Goal: Task Accomplishment & Management: Manage account settings

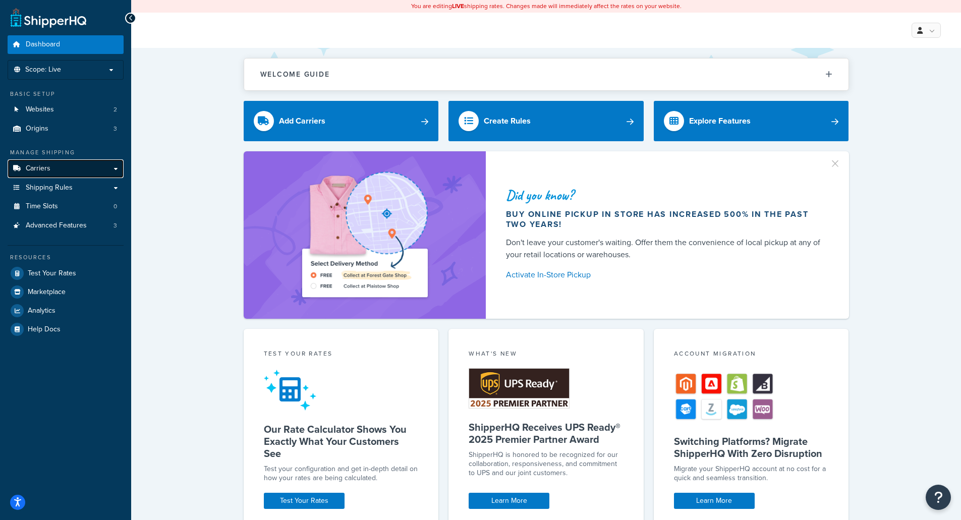
click at [72, 167] on link "Carriers" at bounding box center [66, 168] width 116 height 19
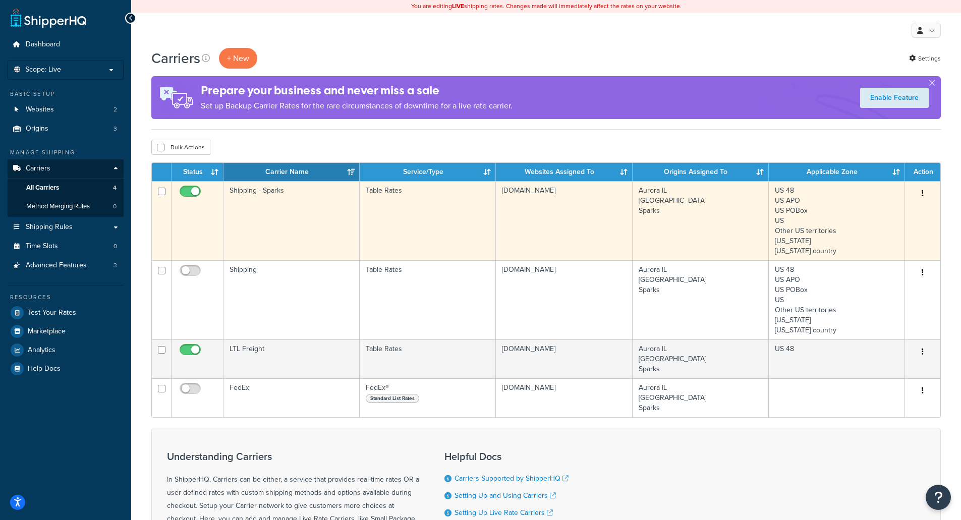
click at [334, 199] on td "Shipping - Sparks" at bounding box center [292, 220] width 136 height 79
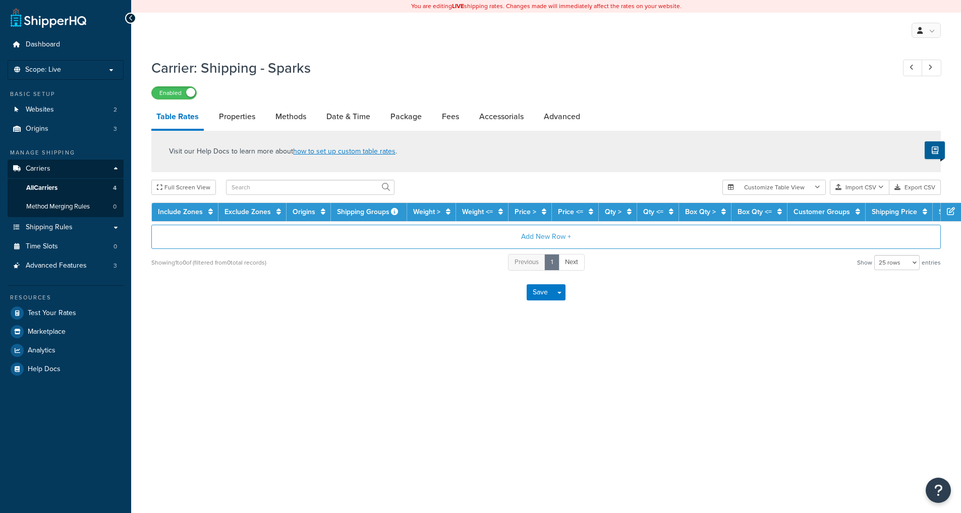
select select "25"
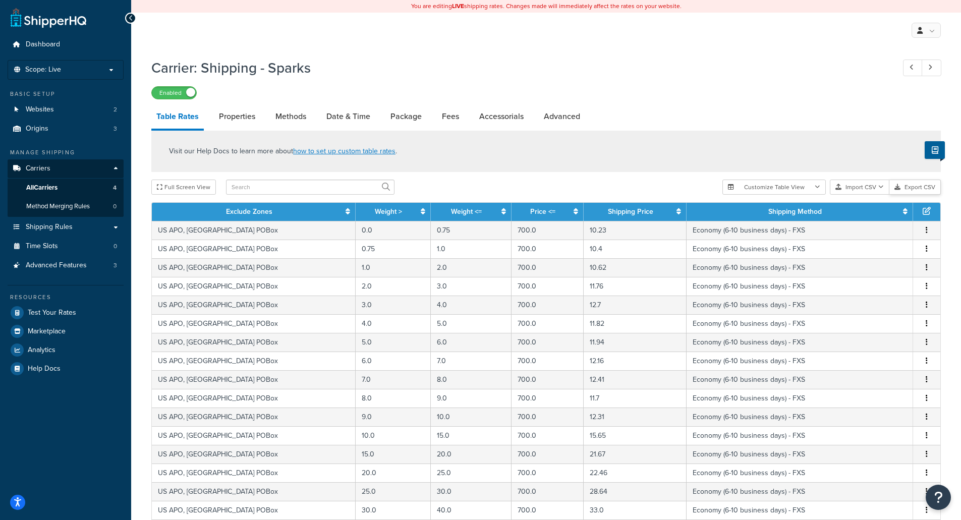
click at [916, 189] on button "Export CSV" at bounding box center [915, 187] width 51 height 15
click at [79, 230] on link "Shipping Rules" at bounding box center [66, 227] width 116 height 19
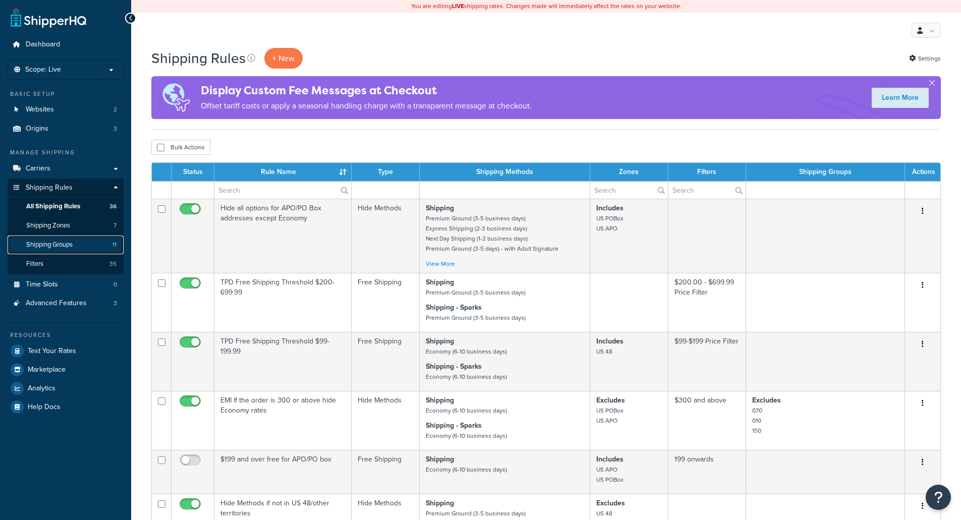
click at [80, 243] on link "Shipping Groups 11" at bounding box center [66, 245] width 116 height 19
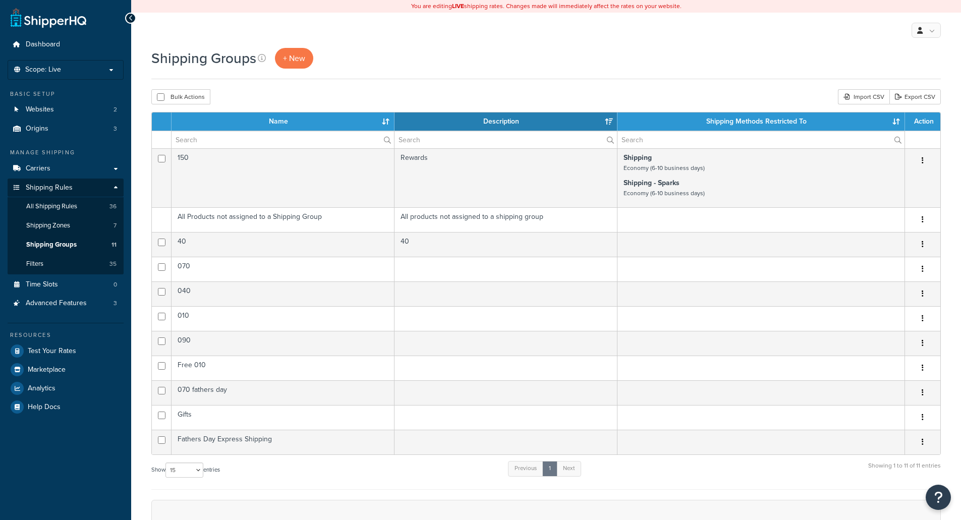
select select "15"
click at [304, 57] on span "+ New" at bounding box center [294, 58] width 22 height 12
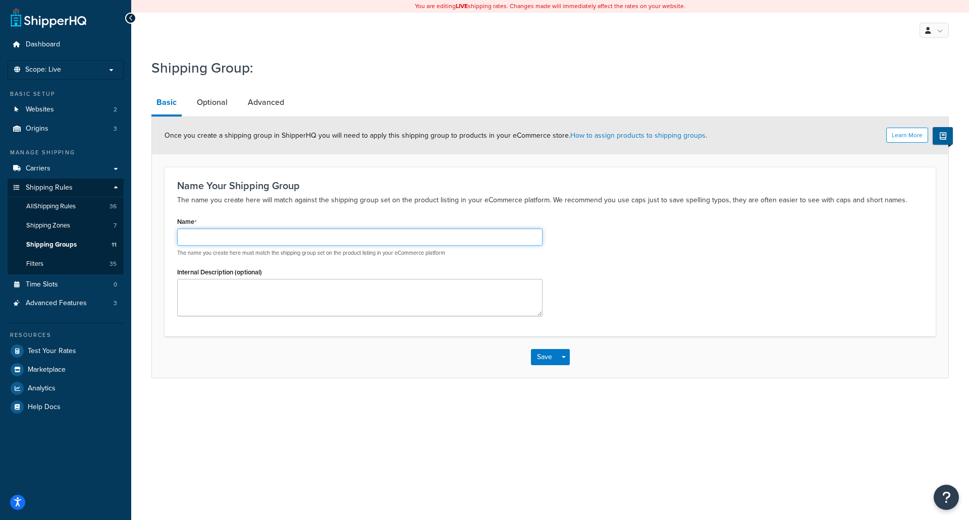
click at [244, 237] on input "Name" at bounding box center [359, 237] width 365 height 17
paste input "PE-M10"
type input "PE-M10"
click at [262, 289] on textarea "Internal Description (optional)" at bounding box center [359, 297] width 365 height 37
paste textarea "Moflin Shipping Group for Free Signature Delivery"
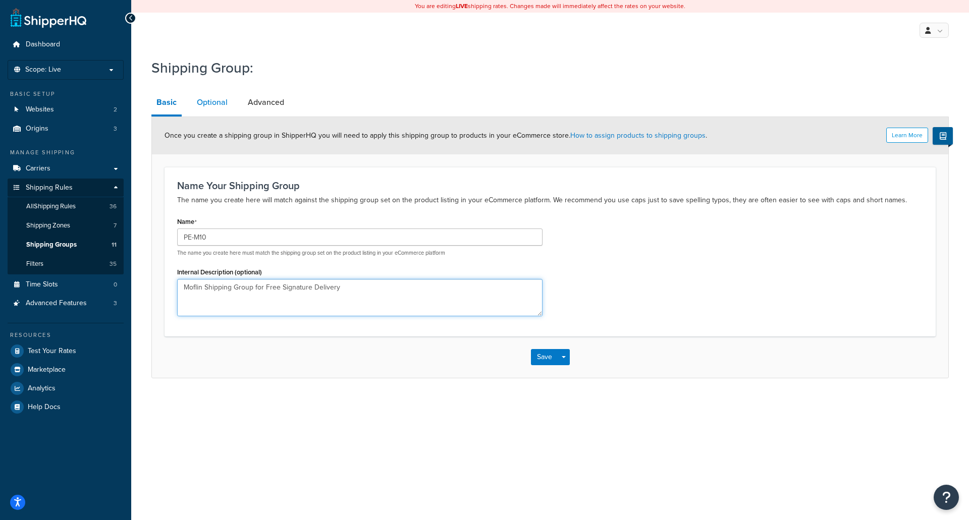
type textarea "Moflin Shipping Group for Free Signature Delivery"
click at [206, 101] on link "Optional" at bounding box center [212, 102] width 41 height 24
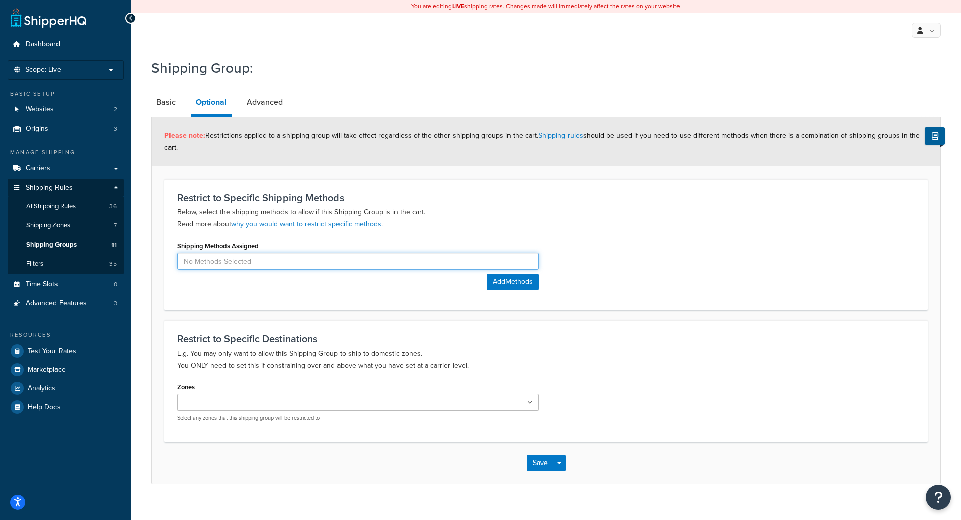
click at [296, 269] on input at bounding box center [358, 261] width 362 height 17
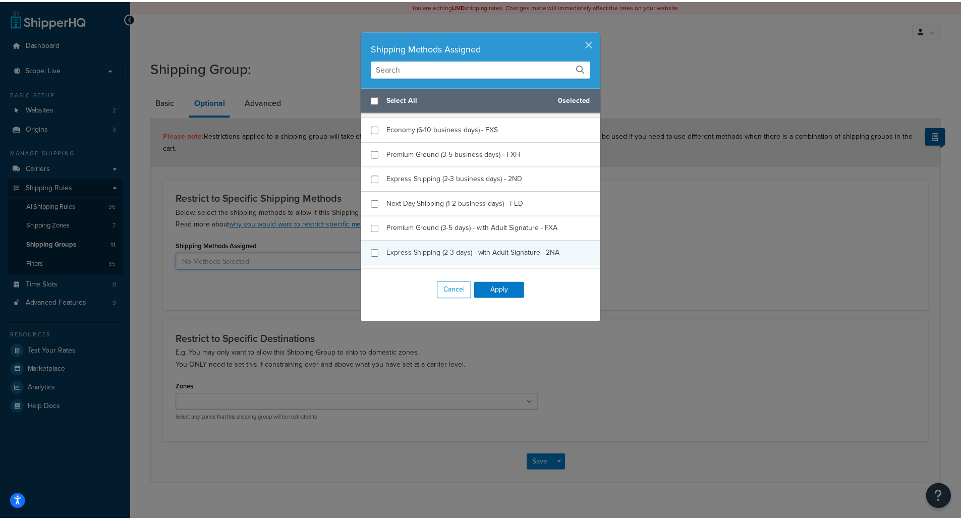
scroll to position [404, 0]
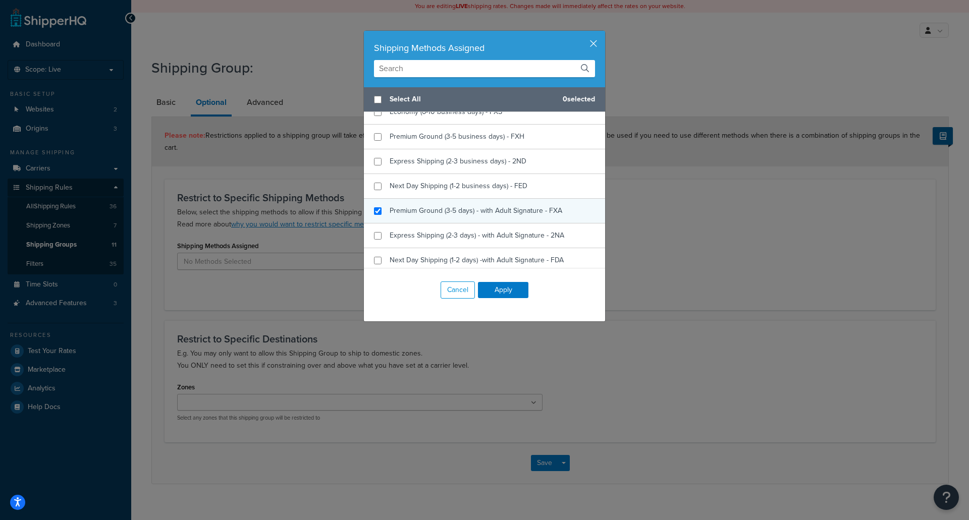
checkbox input "true"
click at [394, 214] on span "Premium Ground (3-5 days) - with Adult Signature - FXA" at bounding box center [476, 210] width 173 height 11
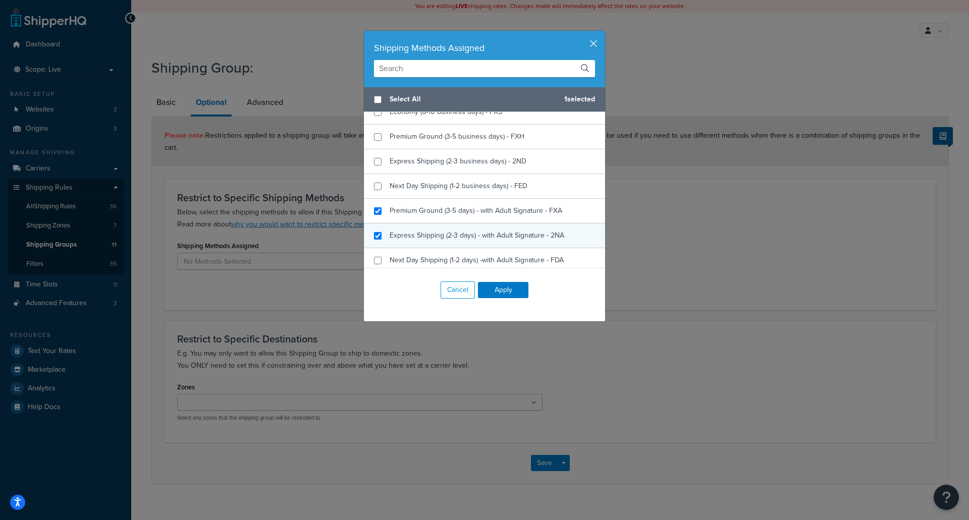
checkbox input "true"
drag, startPoint x: 383, startPoint y: 237, endPoint x: 382, endPoint y: 246, distance: 8.6
click at [383, 238] on div "Express Shipping (2-3 days) - with Adult Signature - 2NA" at bounding box center [484, 236] width 241 height 25
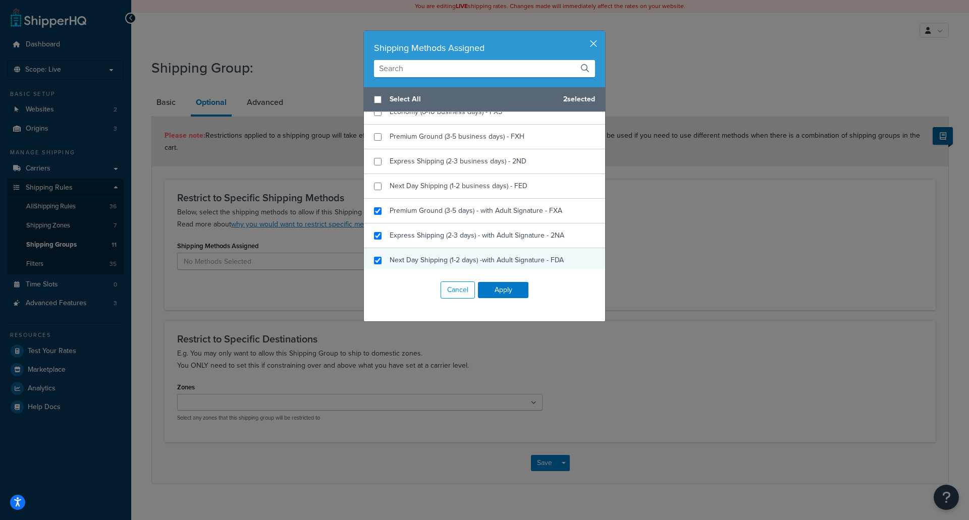
checkbox input "true"
click at [383, 258] on div "Next Day Shipping (1-2 days) -with Adult Signature - FDA" at bounding box center [484, 260] width 241 height 25
click at [490, 288] on button "Apply" at bounding box center [503, 290] width 50 height 16
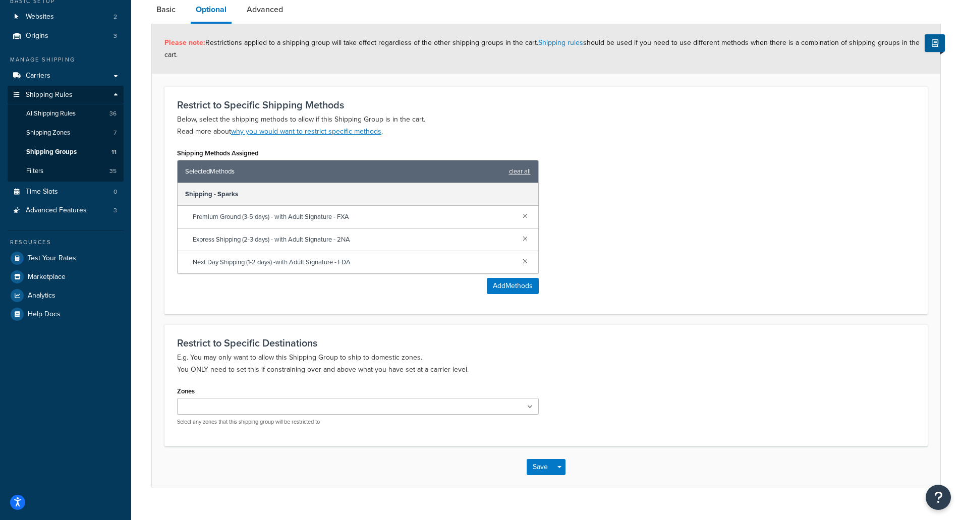
scroll to position [112, 0]
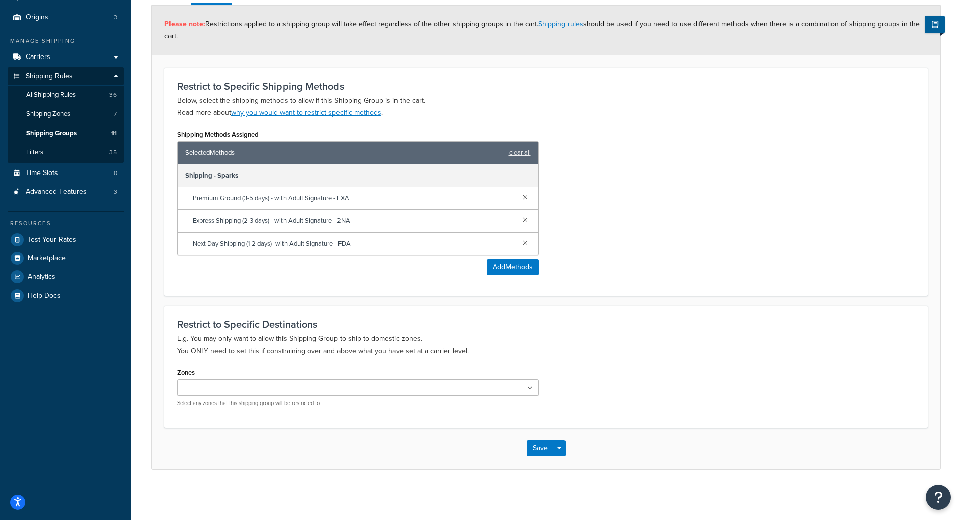
click at [333, 392] on ul at bounding box center [358, 387] width 362 height 17
click at [612, 362] on div "Restrict to Specific Destinations E.g. You may only want to allow this Shipping…" at bounding box center [545, 367] width 763 height 124
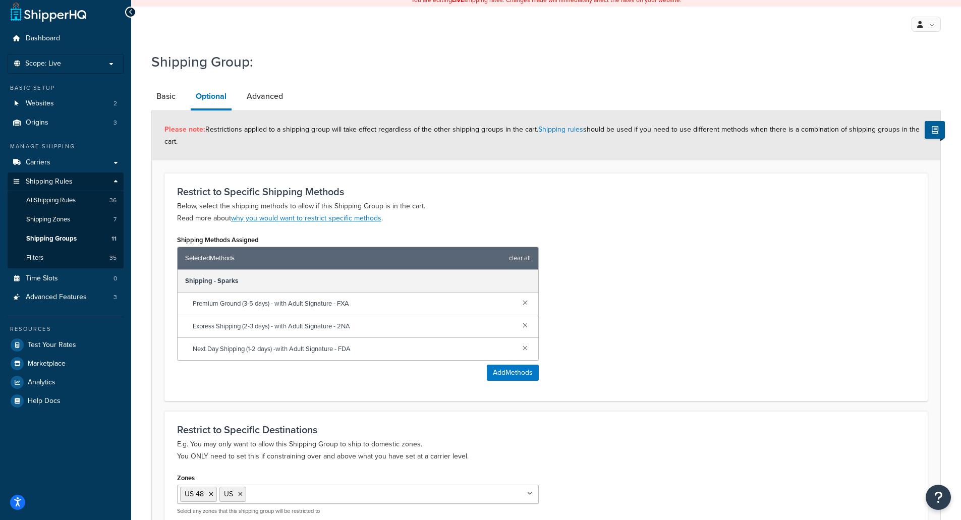
scroll to position [0, 0]
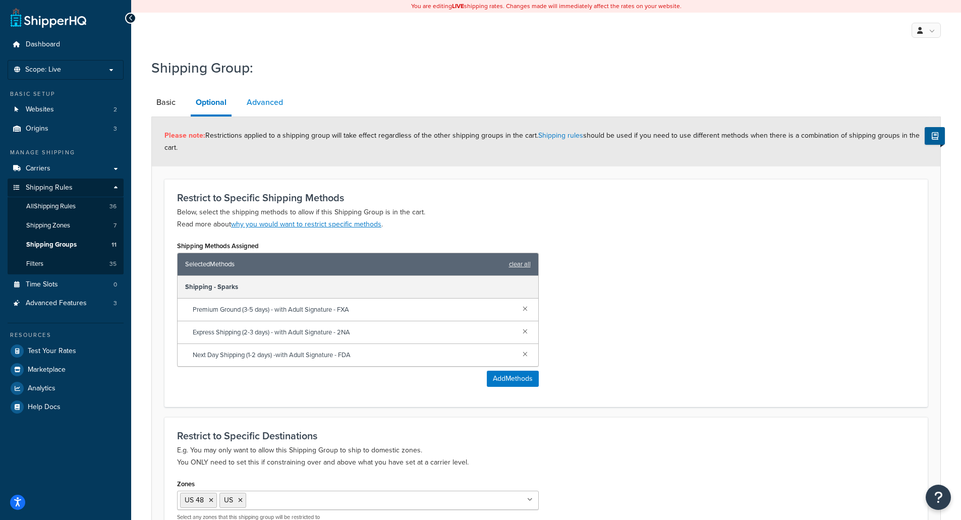
click at [268, 100] on link "Advanced" at bounding box center [265, 102] width 46 height 24
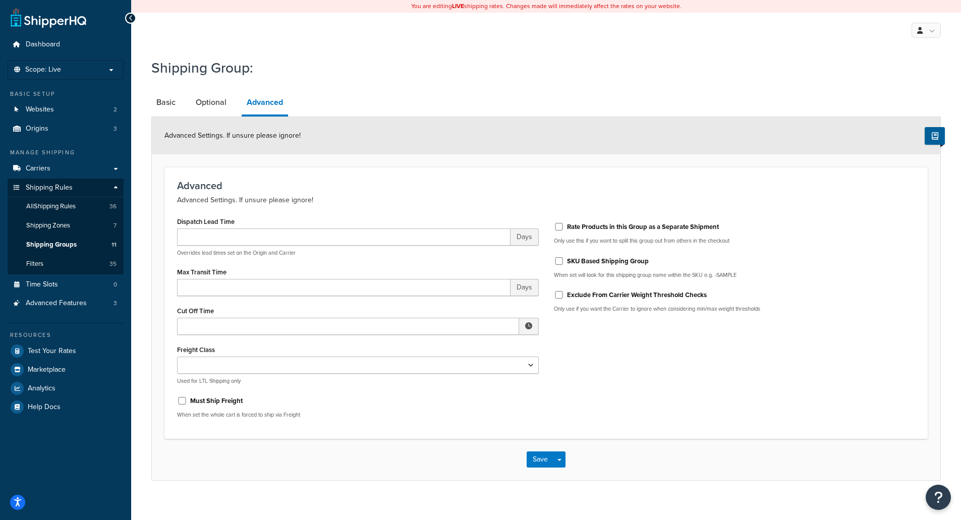
click at [567, 264] on label "SKU Based Shipping Group" at bounding box center [608, 261] width 82 height 9
click at [564, 264] on input "SKU Based Shipping Group" at bounding box center [559, 261] width 10 height 8
checkbox input "true"
click at [548, 456] on button "Save" at bounding box center [540, 460] width 27 height 16
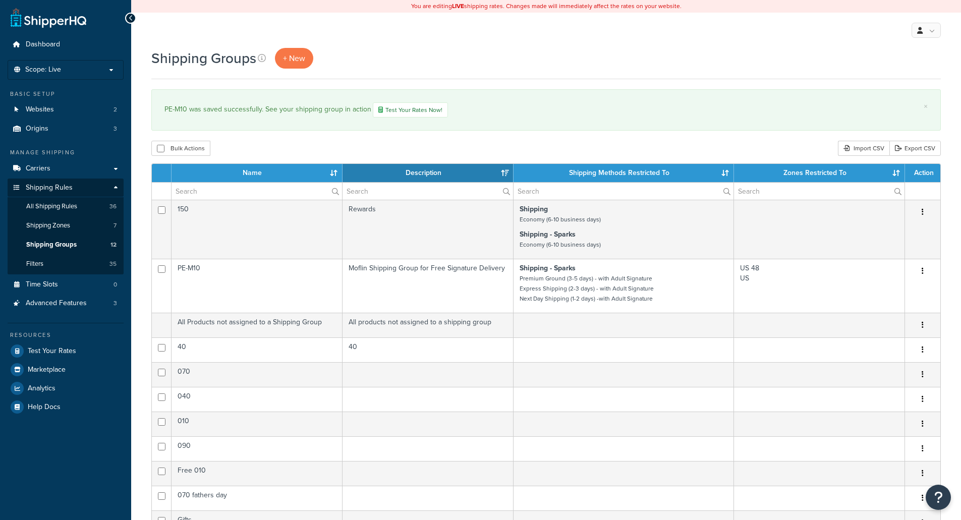
select select "15"
click at [86, 208] on link "All Shipping Rules 36" at bounding box center [66, 206] width 116 height 19
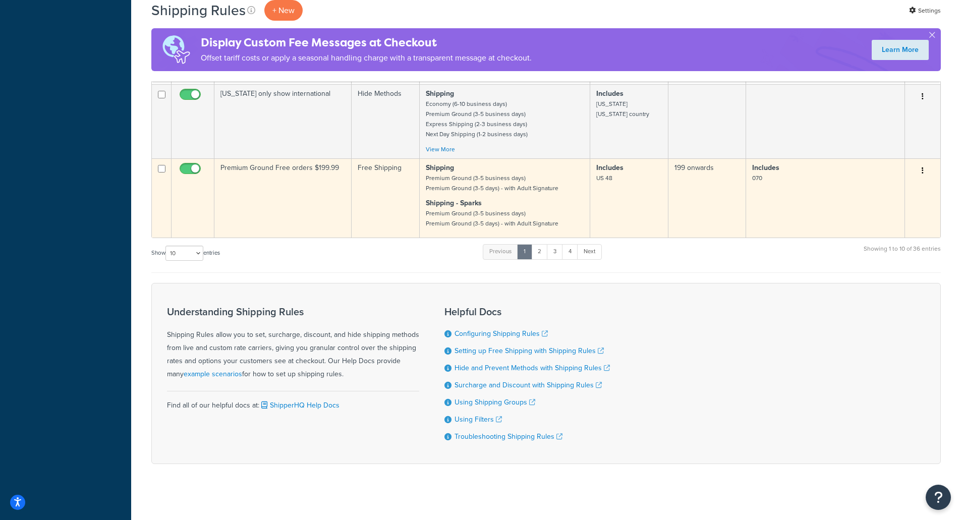
scroll to position [630, 0]
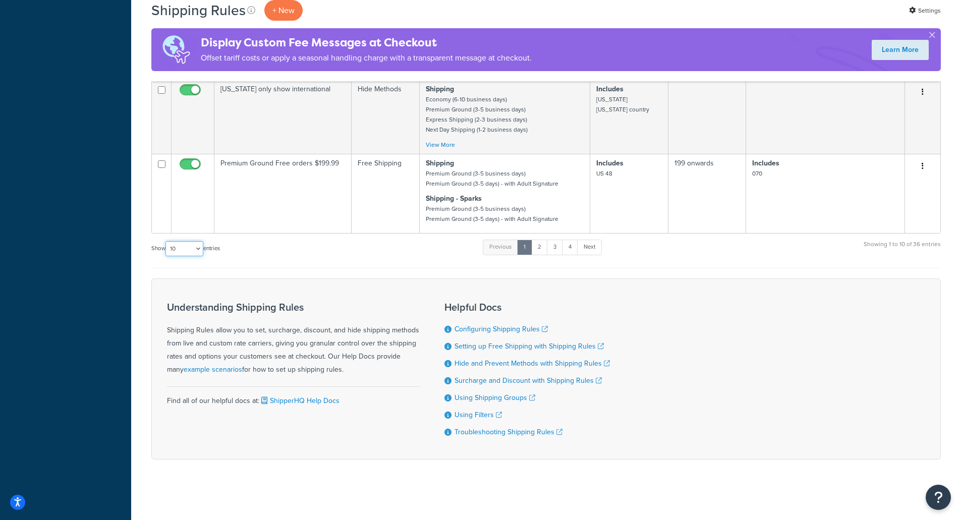
click at [195, 248] on select "10 15 25 50 100 1000" at bounding box center [184, 248] width 38 height 15
select select "50"
click at [167, 241] on select "10 15 25 50 100 1000" at bounding box center [184, 248] width 38 height 15
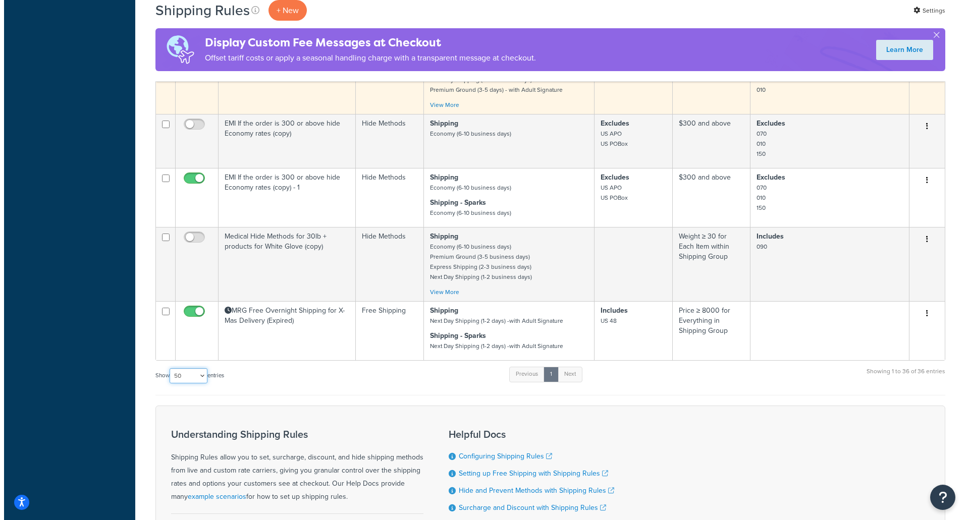
scroll to position [2130, 0]
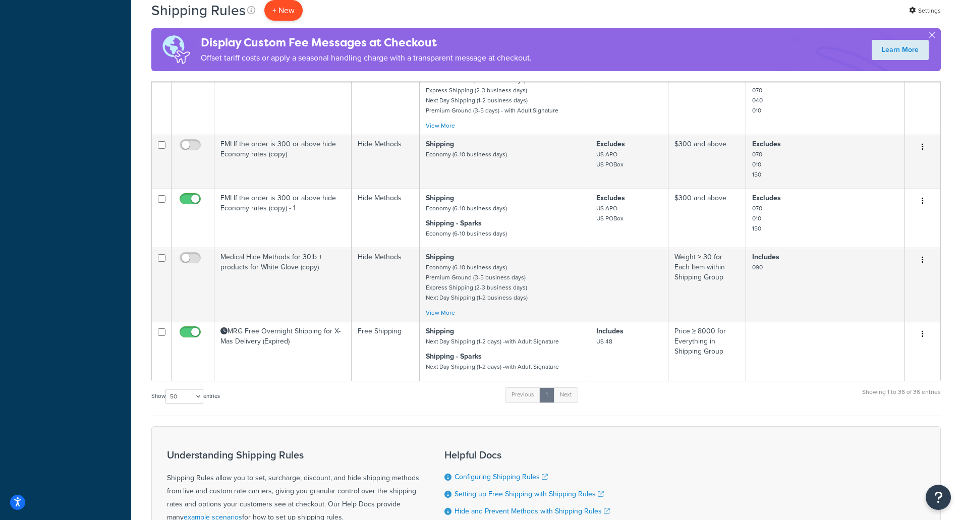
click at [290, 10] on p "+ New" at bounding box center [283, 10] width 38 height 21
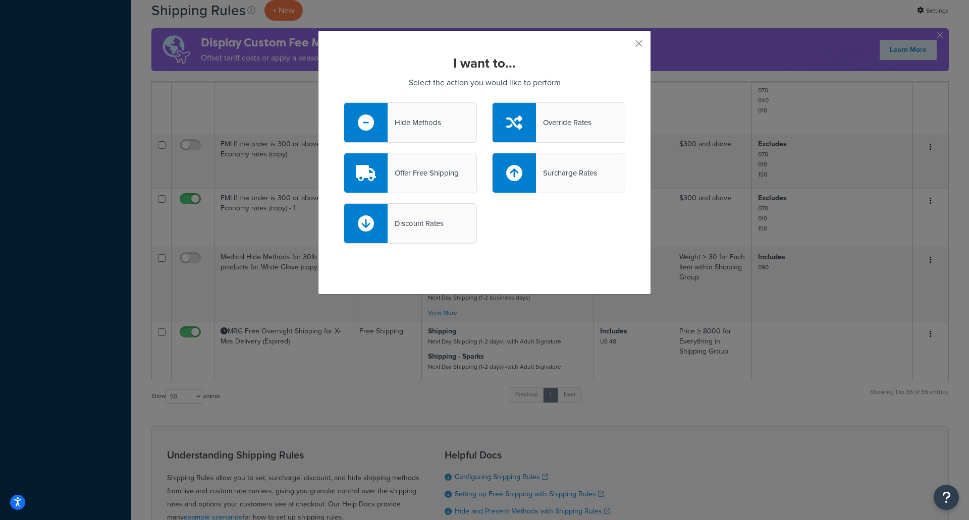
click at [559, 130] on div "Override Rates" at bounding box center [558, 122] width 133 height 40
click at [0, 0] on input "Override Rates" at bounding box center [0, 0] width 0 height 0
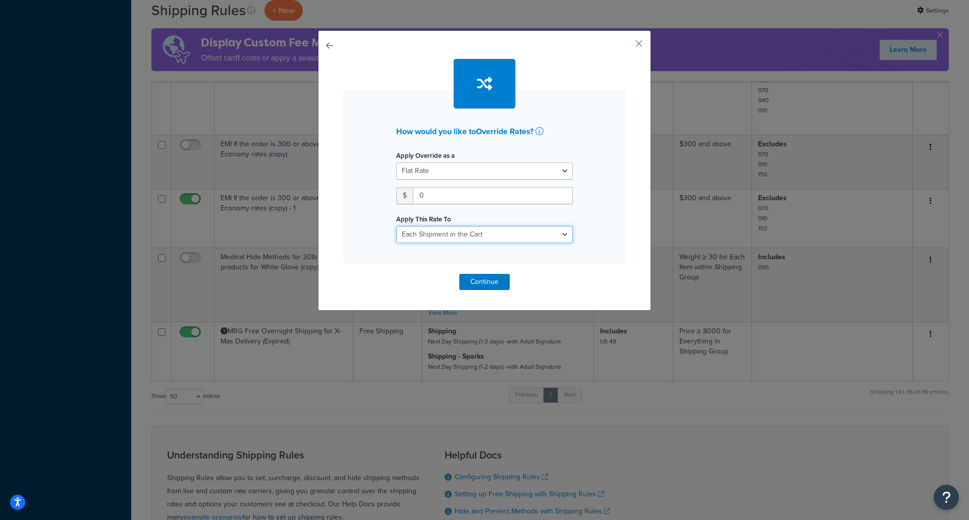
click at [525, 234] on select "Each Shipment in the Cart Each Origin in the Cart Each Shipping Group in the Ca…" at bounding box center [484, 234] width 177 height 17
select select "SHIPPING_GROUP"
click at [396, 226] on select "Each Shipment in the Cart Each Origin in the Cart Each Shipping Group in the Ca…" at bounding box center [484, 234] width 177 height 17
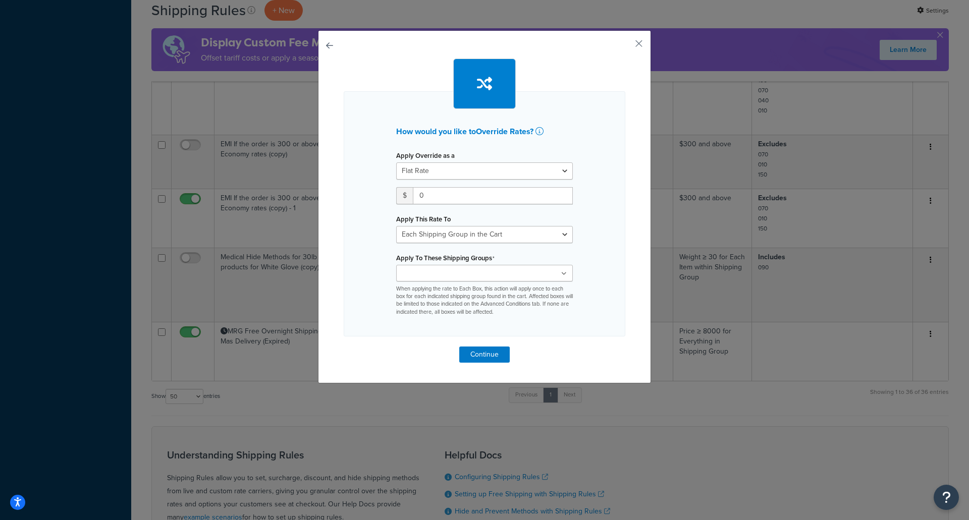
click at [497, 282] on div "010 040 070 070 fathers day 090 150 40 Fathers Day Express Shipping Free 010 Gi…" at bounding box center [484, 290] width 177 height 51
click at [511, 276] on ul at bounding box center [484, 273] width 177 height 17
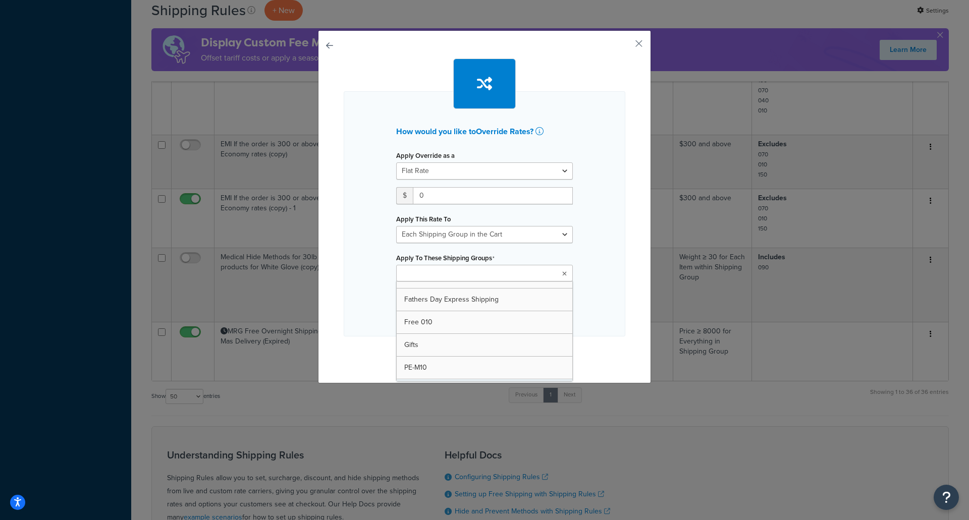
scroll to position [149, 0]
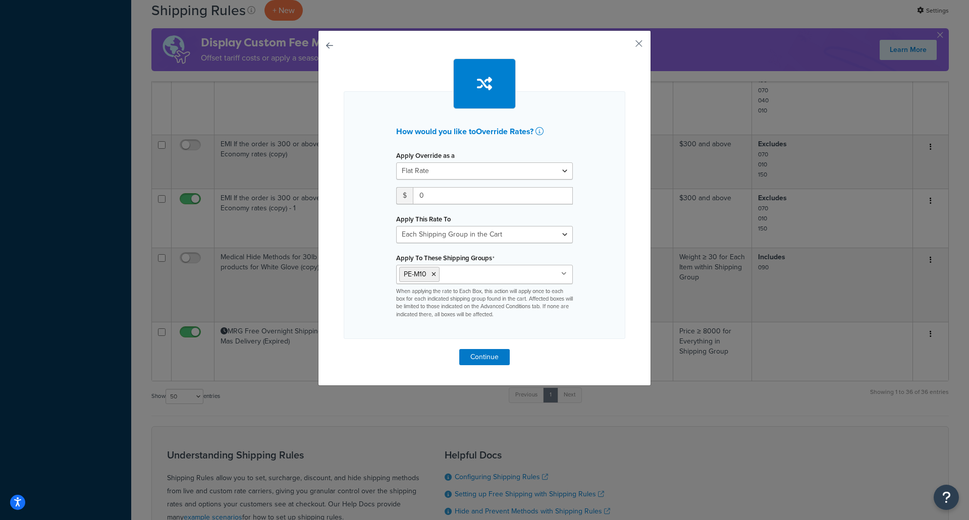
click at [600, 277] on div "How would you like to Override Rates ? Apply Override as a Flat Rate Percentage…" at bounding box center [485, 215] width 282 height 248
click at [471, 357] on button "Continue" at bounding box center [484, 357] width 50 height 16
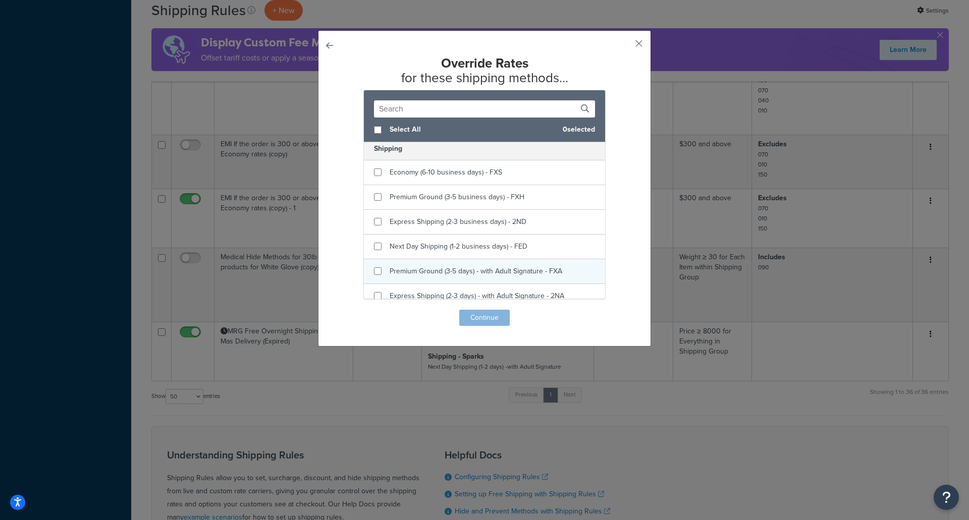
scroll to position [151, 0]
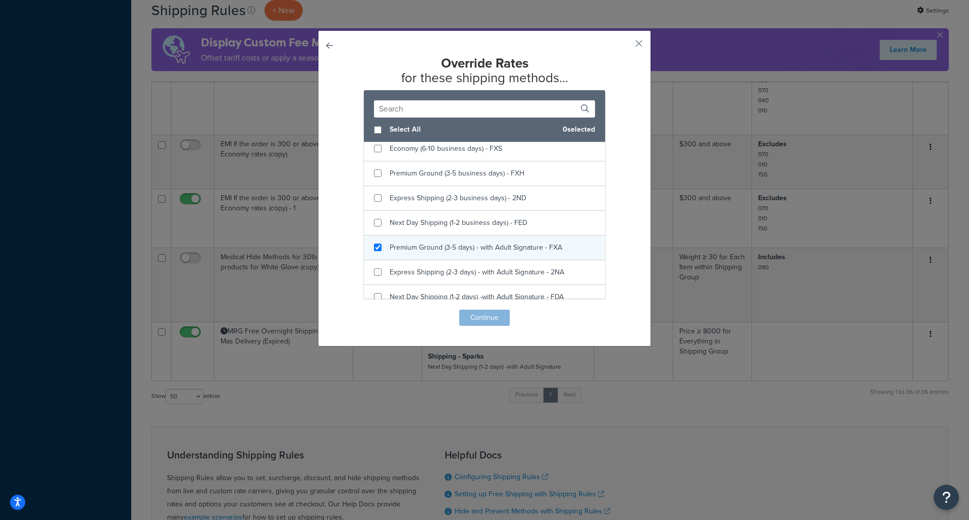
checkbox input "true"
click at [380, 246] on div "Premium Ground (3-5 days) - with Adult Signature - FXA" at bounding box center [484, 248] width 241 height 25
click at [474, 316] on button "Continue" at bounding box center [484, 318] width 50 height 16
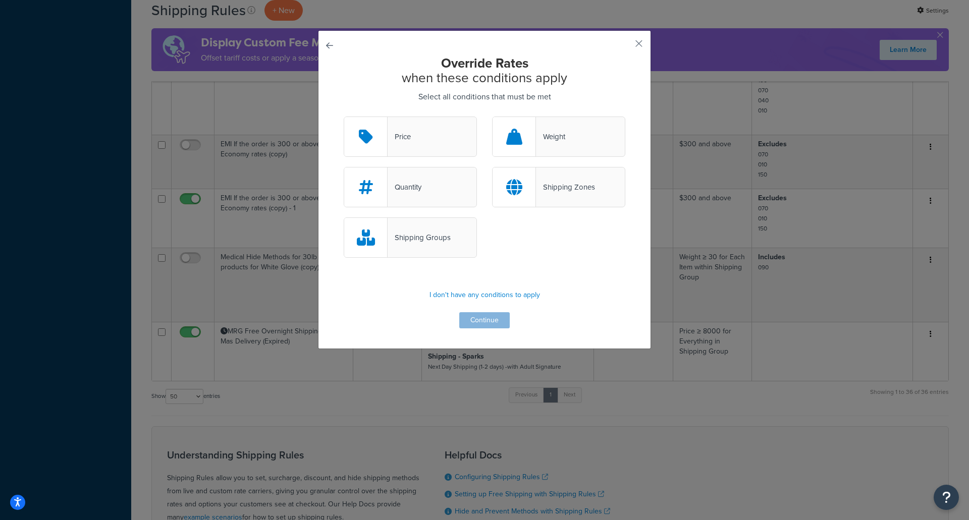
click at [423, 244] on div "Shipping Groups" at bounding box center [418, 238] width 63 height 14
click at [0, 0] on input "Shipping Groups" at bounding box center [0, 0] width 0 height 0
click at [489, 318] on button "Continue" at bounding box center [484, 320] width 50 height 16
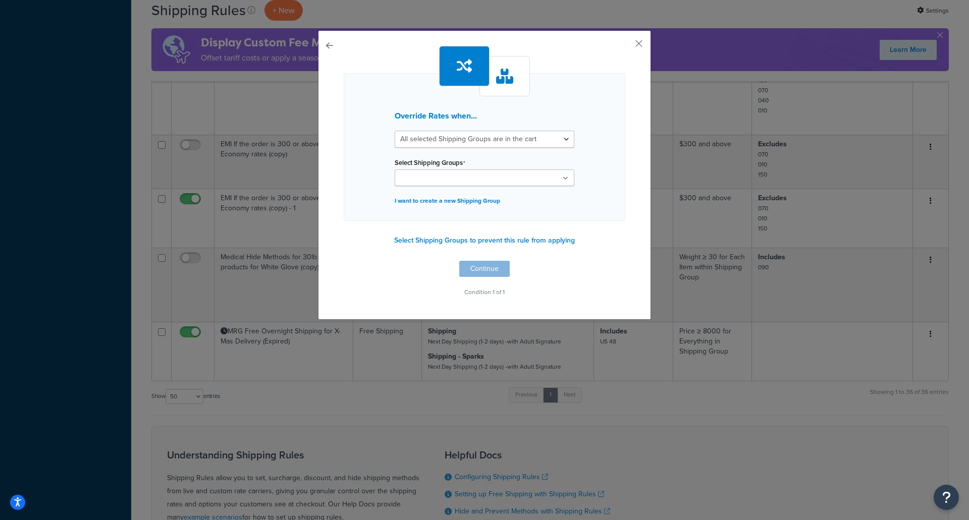
click at [469, 174] on input "Select Shipping Groups" at bounding box center [442, 178] width 89 height 11
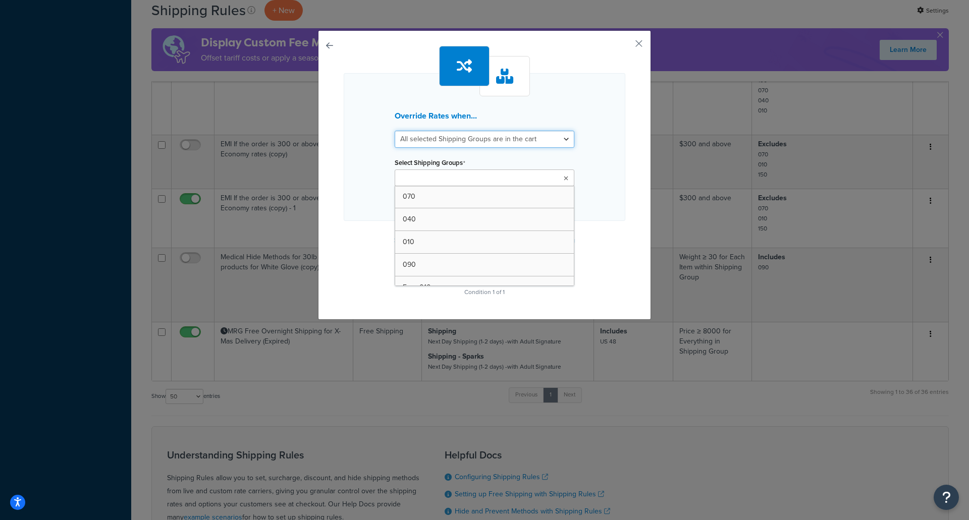
click at [503, 138] on select "All selected Shipping Groups are in the cart Any selected Shipping Groups are i…" at bounding box center [485, 139] width 180 height 17
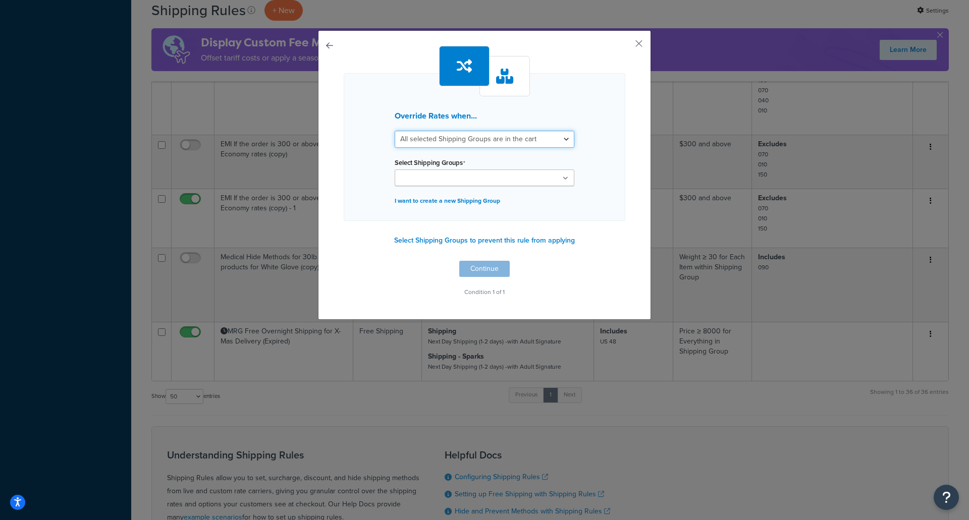
select select "any"
click at [395, 131] on select "All selected Shipping Groups are in the cart Any selected Shipping Groups are i…" at bounding box center [485, 139] width 180 height 17
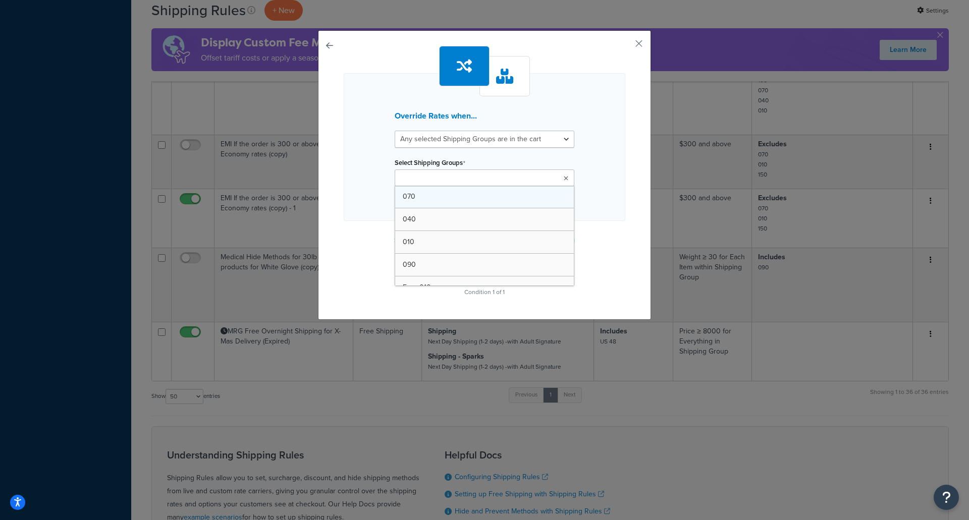
click at [476, 185] on ul at bounding box center [485, 178] width 180 height 17
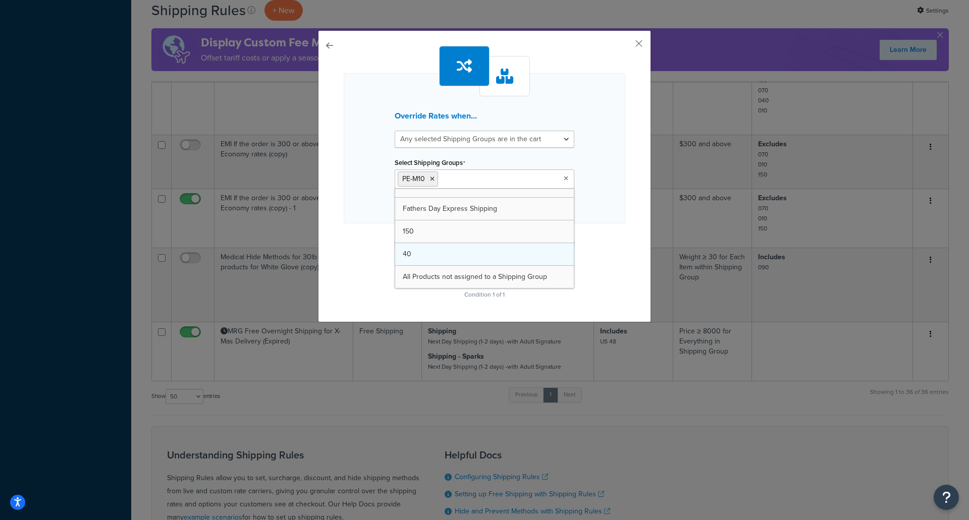
scroll to position [149, 0]
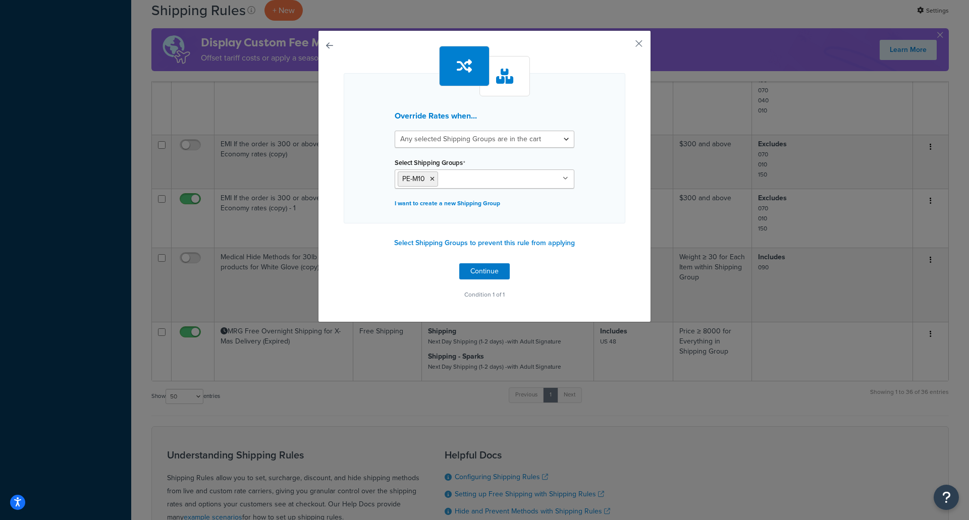
click at [617, 204] on div "Override Rates when... All selected Shipping Groups are in the cart Any selecte…" at bounding box center [485, 148] width 282 height 150
click at [479, 273] on button "Continue" at bounding box center [484, 271] width 50 height 16
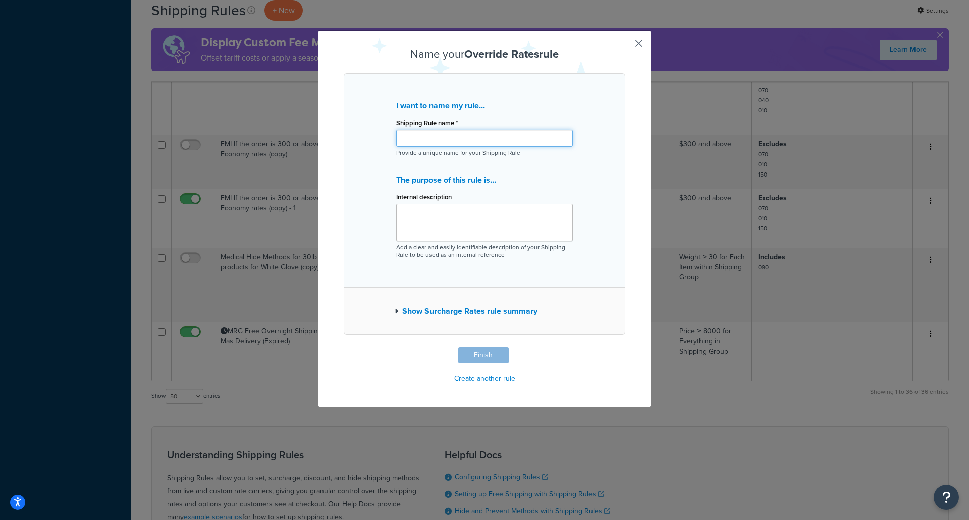
click at [444, 135] on input "Shipping Rule name *" at bounding box center [484, 138] width 177 height 17
paste input "Moflin Free Premium Ground Signature"
type input "Moflin Free Premium Ground Signature"
click at [492, 226] on textarea "Internal description" at bounding box center [484, 222] width 177 height 37
paste textarea "Free Premium Ground with Signature delivery for Moflin"
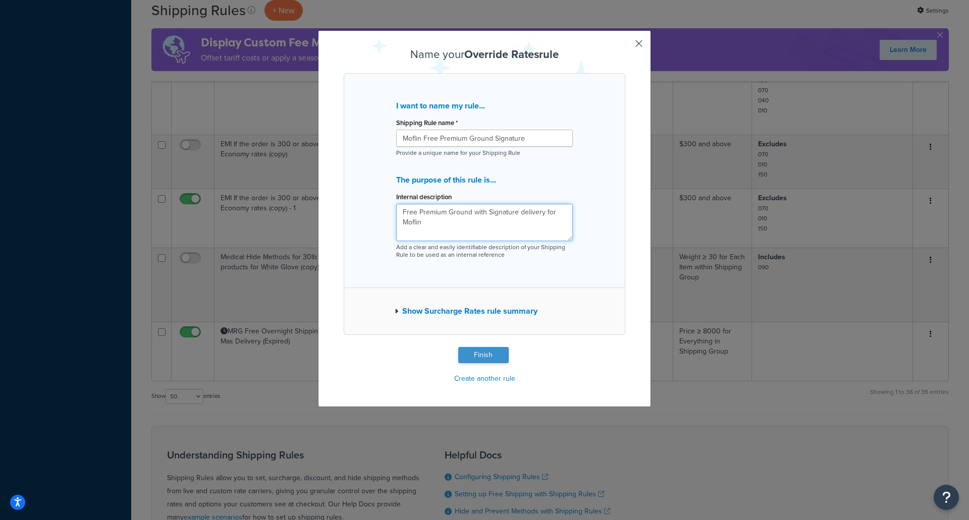
type textarea "Free Premium Ground with Signature delivery for Moflin"
click at [472, 353] on button "Finish" at bounding box center [483, 355] width 50 height 16
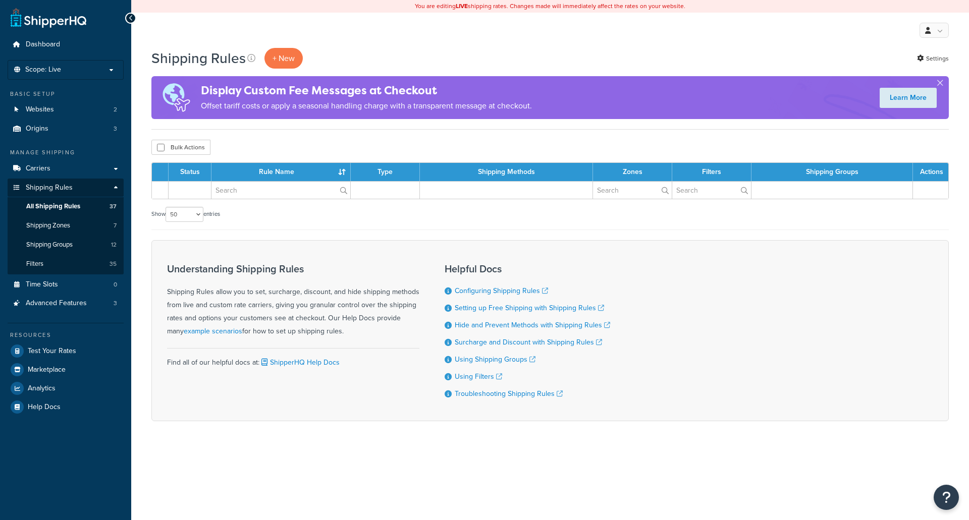
select select "50"
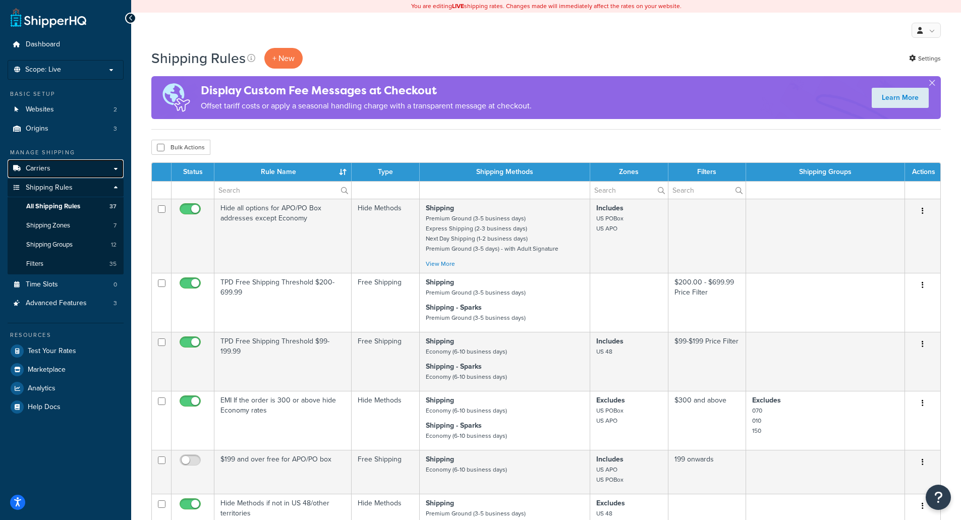
click at [69, 172] on link "Carriers" at bounding box center [66, 168] width 116 height 19
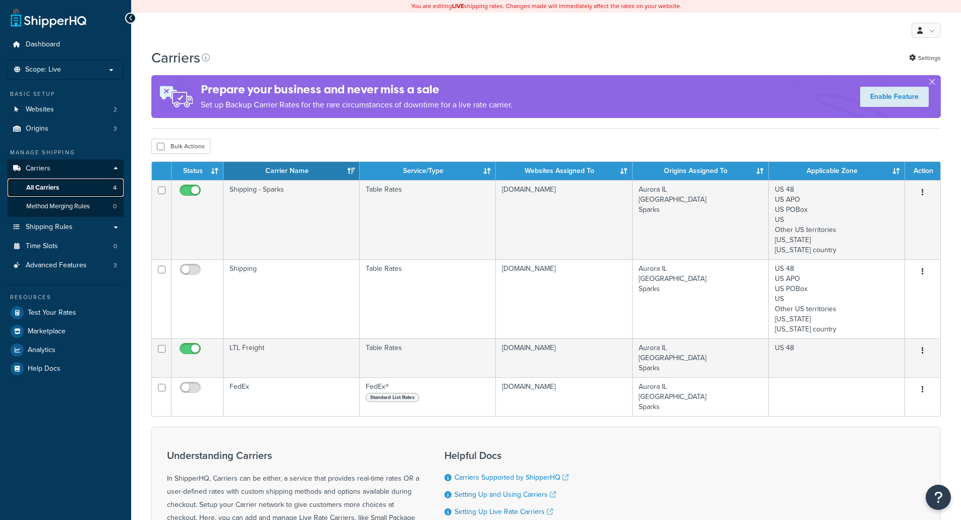
click at [69, 190] on link "All Carriers 4" at bounding box center [66, 188] width 116 height 19
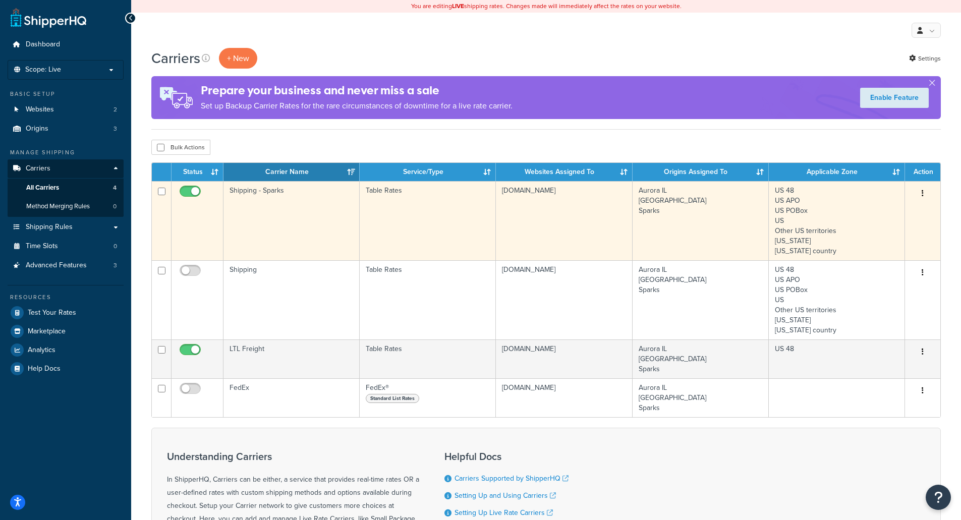
click at [319, 194] on td "Shipping - Sparks" at bounding box center [292, 220] width 136 height 79
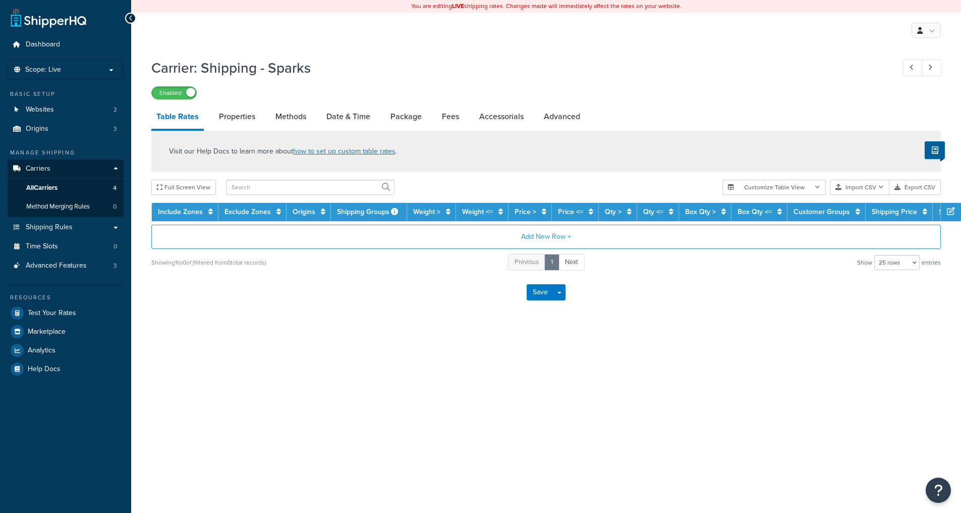
select select "25"
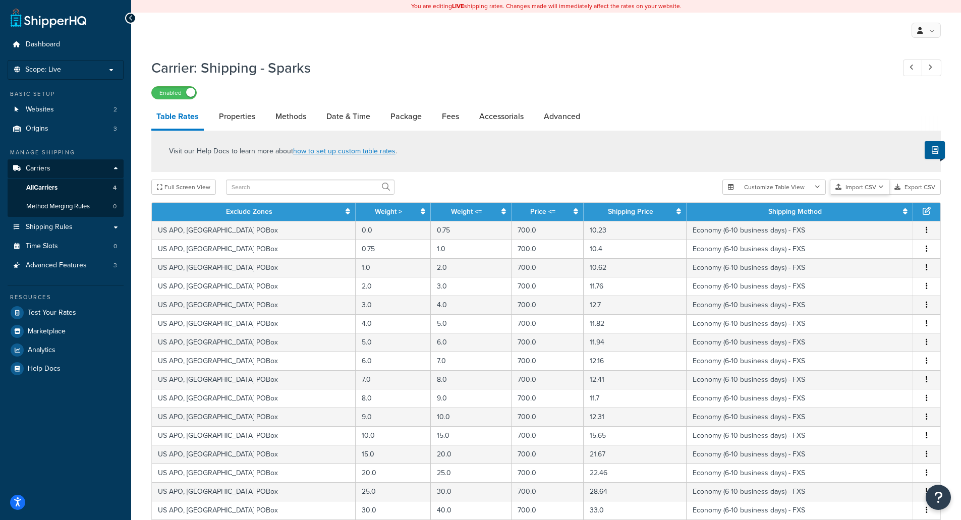
click at [870, 189] on button "Import CSV" at bounding box center [860, 187] width 60 height 15
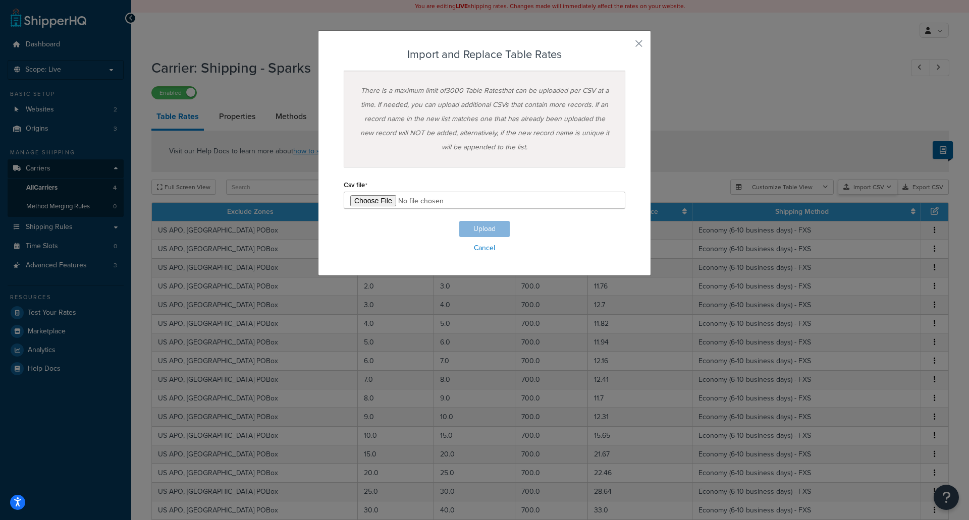
click at [870, 195] on div "Customize Table View Show all columns Show selected columns Import CSV Import a…" at bounding box center [839, 187] width 218 height 15
click at [488, 250] on link "Cancel" at bounding box center [485, 248] width 282 height 14
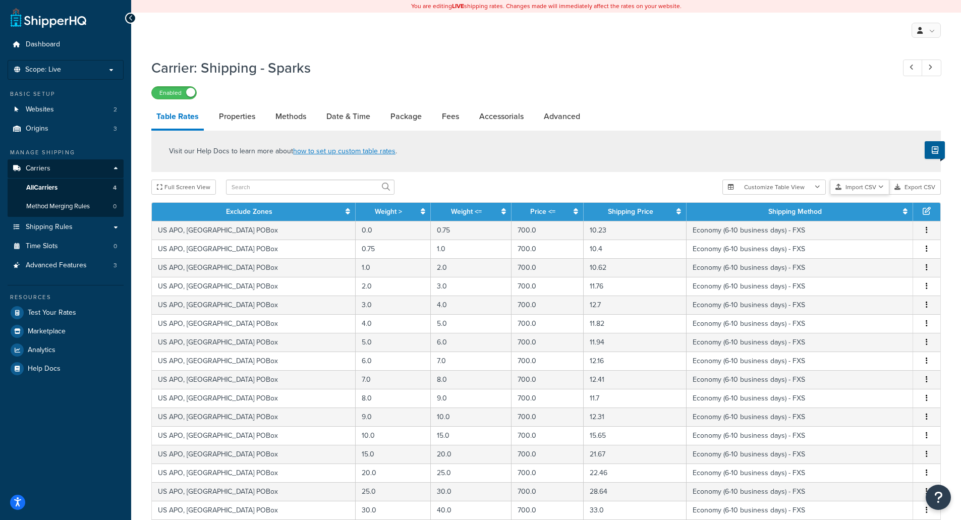
click at [873, 188] on button "Import CSV" at bounding box center [860, 187] width 60 height 15
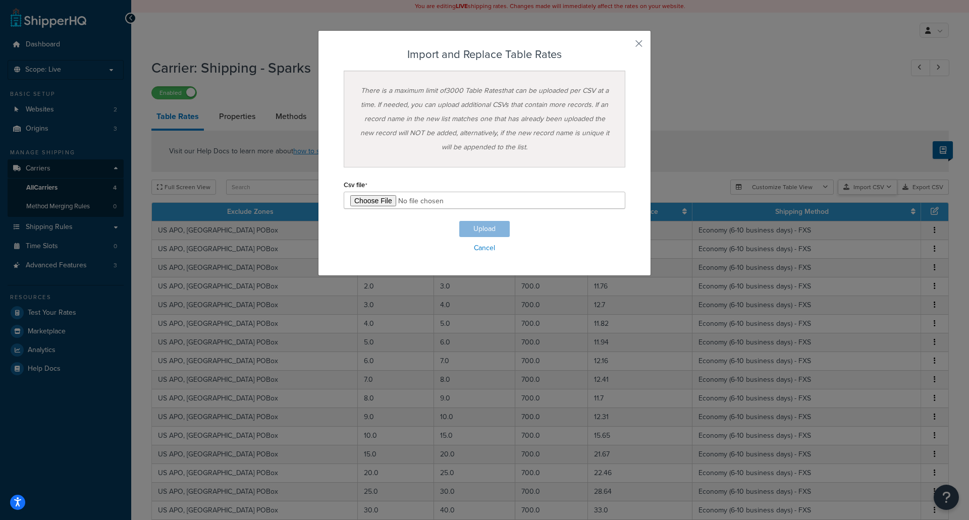
click at [875, 195] on div "Customize Table View Show all columns Show selected columns Import CSV Import a…" at bounding box center [839, 187] width 218 height 15
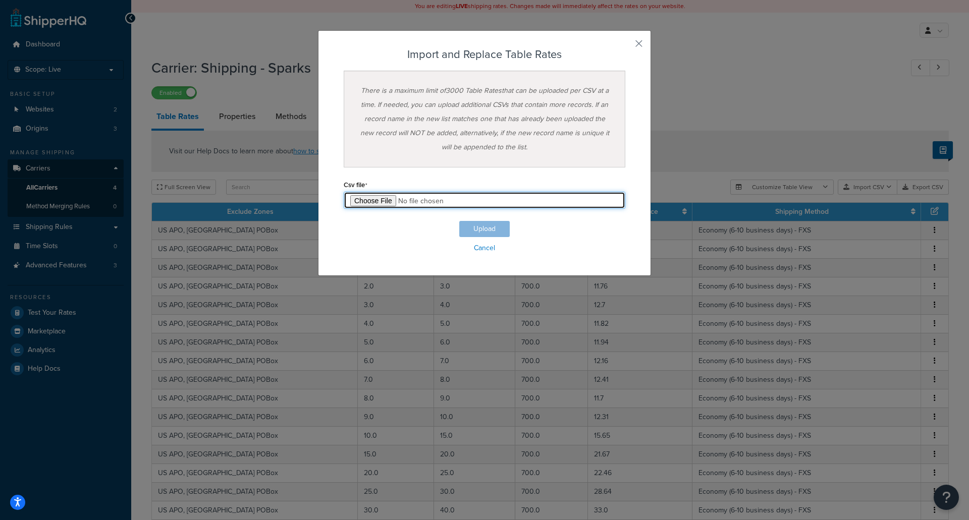
drag, startPoint x: 373, startPoint y: 199, endPoint x: 379, endPoint y: 201, distance: 6.4
click at [379, 201] on input "file" at bounding box center [485, 200] width 282 height 17
type input "C:\fakepath\[DATE] Live Rates_Moflin.csv"
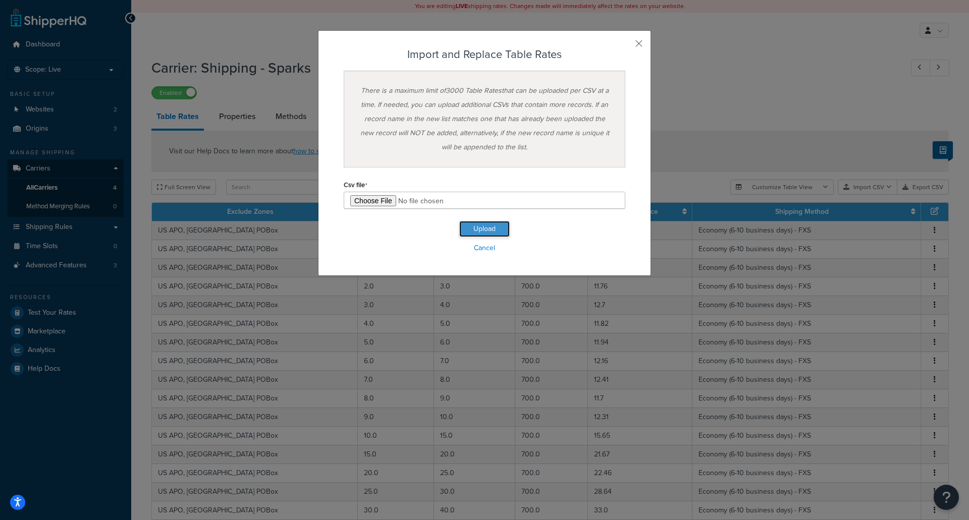
click at [462, 226] on button "Upload" at bounding box center [484, 229] width 50 height 16
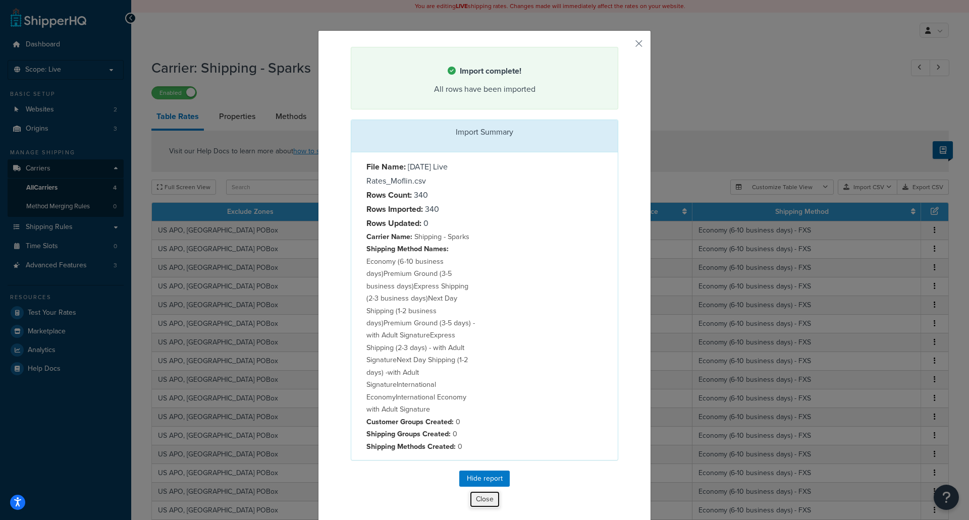
click at [472, 502] on button "Close" at bounding box center [484, 499] width 31 height 17
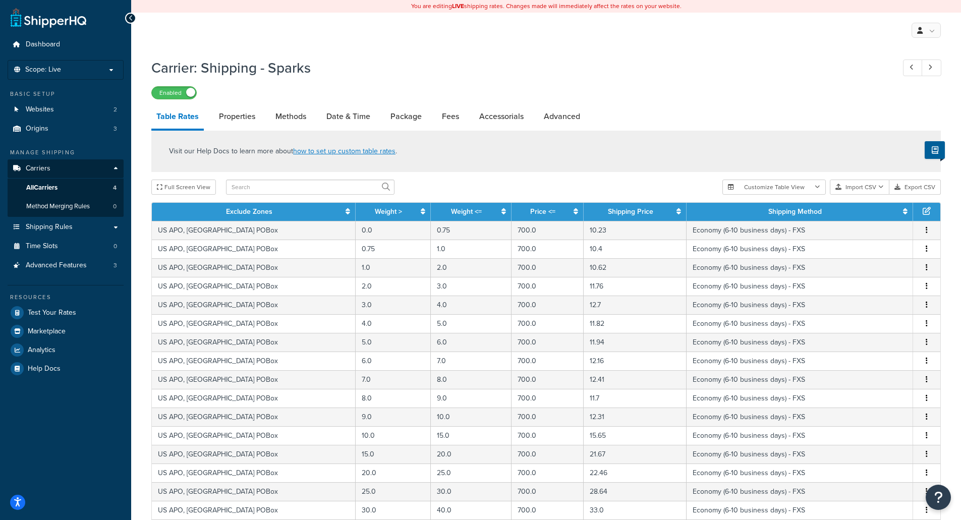
scroll to position [311, 0]
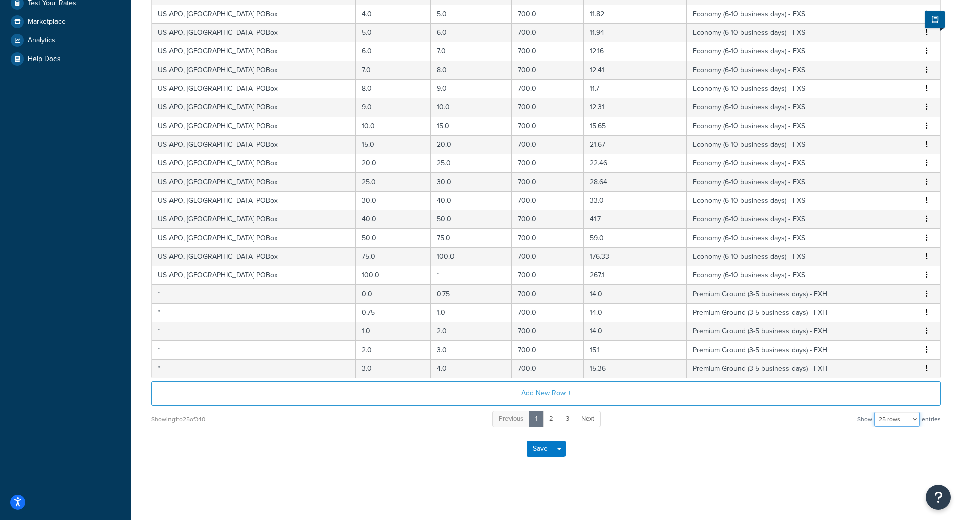
click at [920, 424] on select "10 rows 15 rows 25 rows 50 rows 100 rows 1000 rows" at bounding box center [896, 419] width 45 height 15
select select "1000"
click at [875, 412] on select "10 rows 15 rows 25 rows 50 rows 100 rows 1000 rows" at bounding box center [896, 419] width 45 height 15
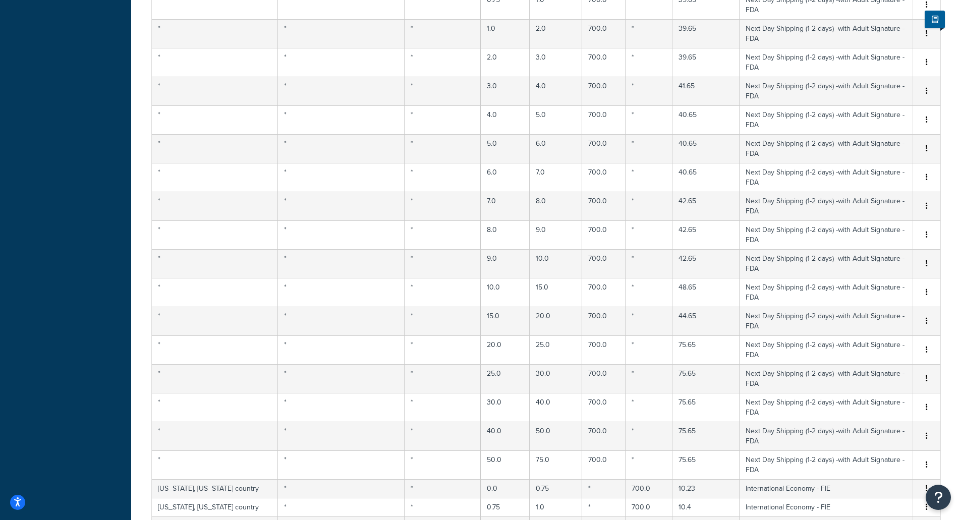
scroll to position [0, 0]
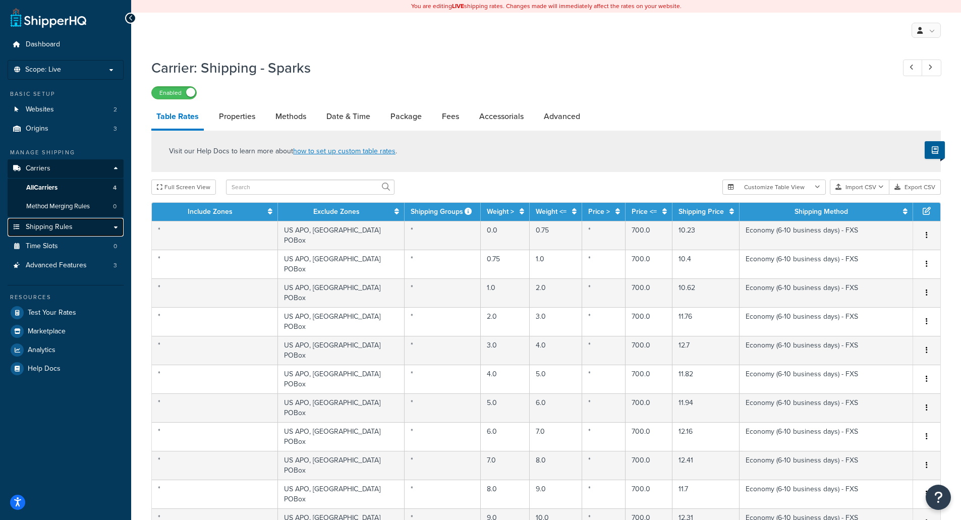
click at [109, 231] on link "Shipping Rules" at bounding box center [66, 227] width 116 height 19
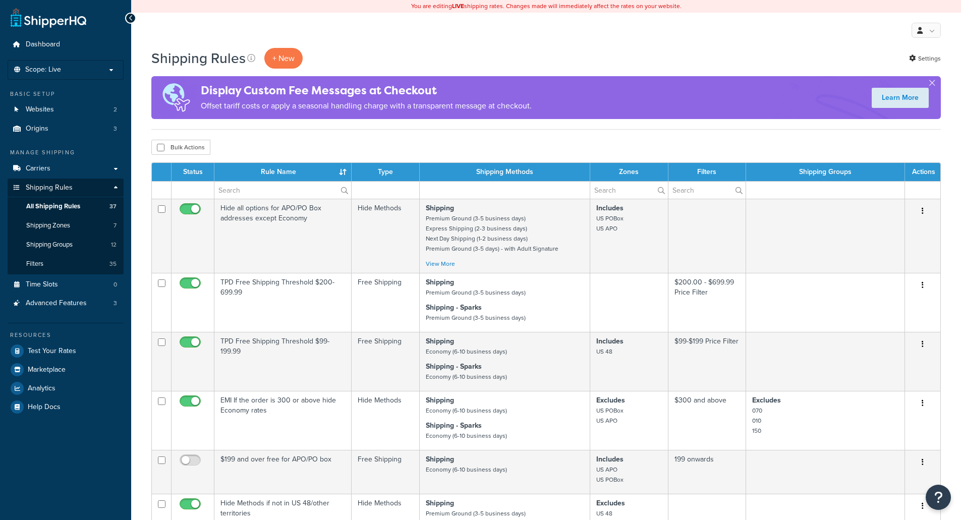
select select "50"
